Goal: Information Seeking & Learning: Learn about a topic

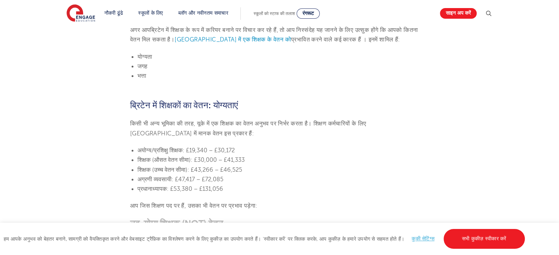
scroll to position [257, 0]
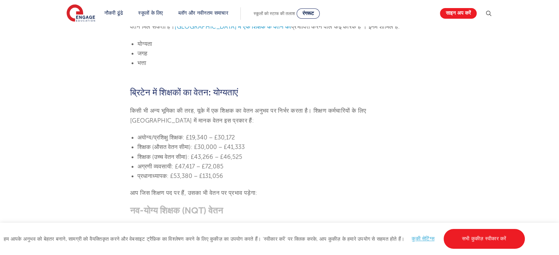
click at [146, 156] on font "शिक्षक (उच्च वेतन सीमा): £43,266 – £46,525" at bounding box center [189, 157] width 105 height 7
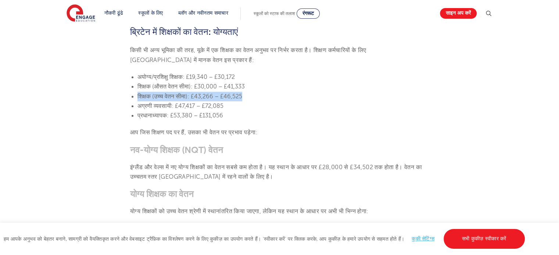
scroll to position [331, 0]
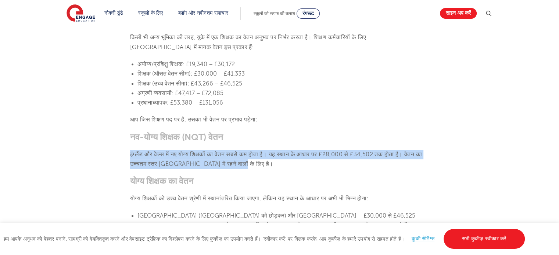
drag, startPoint x: 130, startPoint y: 153, endPoint x: 261, endPoint y: 162, distance: 131.5
click at [261, 162] on p "इंग्लैंड और वेल्स में नए योग्य शिक्षकों का वेतन सबसे कम होता है। यह स्थान के आध…" at bounding box center [279, 159] width 299 height 19
copy font "इंग्लैंड और वेल्स में नए योग्य शिक्षकों का वेतन सबसे कम होता है। यह स्थान के आध…"
click at [210, 168] on p "इंग्लैंड और वेल्स में नए योग्य शिक्षकों का वेतन सबसे कम होता है। यह स्थान के आध…" at bounding box center [279, 159] width 299 height 19
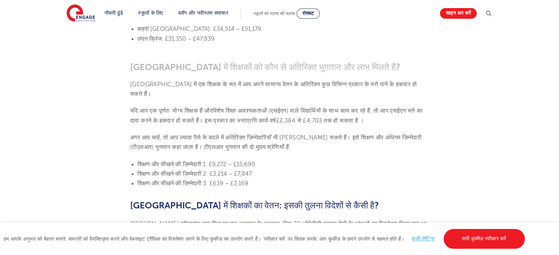
scroll to position [772, 0]
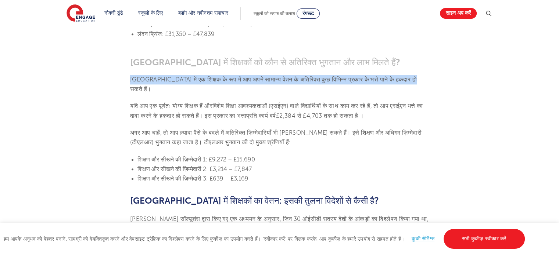
drag, startPoint x: 133, startPoint y: 60, endPoint x: 418, endPoint y: 50, distance: 285.1
click at [418, 50] on section "[DATE] [GEOGRAPHIC_DATA] में शिक्षकों का वेतन: इसकी तुलना विदेशों से कैसी है? अ…" at bounding box center [280, 23] width 446 height 1184
copy font "[GEOGRAPHIC_DATA] में एक शिक्षक के रूप में आप अपने सामान्य वेतन के अतिरिक्त कुछ…"
